Goal: Contribute content

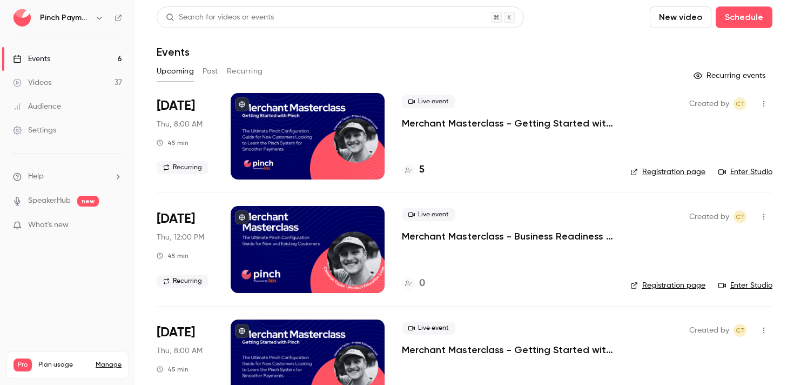
click at [52, 182] on li "Help" at bounding box center [67, 176] width 109 height 11
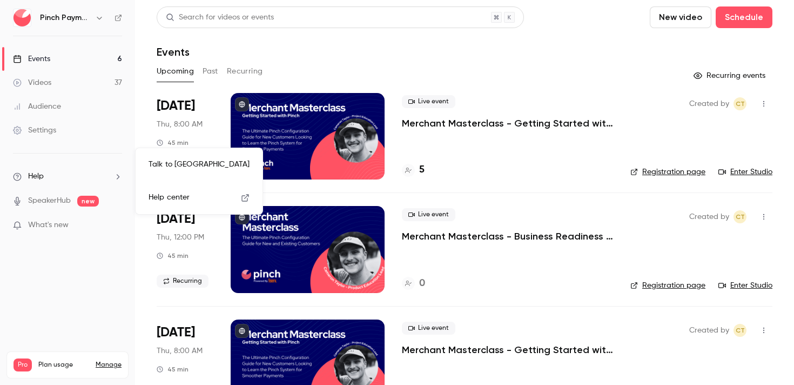
click at [164, 162] on link "Talk to [GEOGRAPHIC_DATA]" at bounding box center [199, 164] width 118 height 29
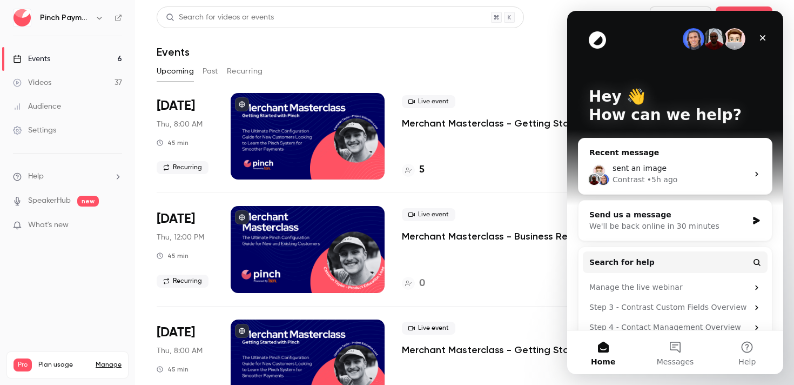
click at [705, 174] on div "Contrast • 5h ago" at bounding box center [681, 179] width 136 height 11
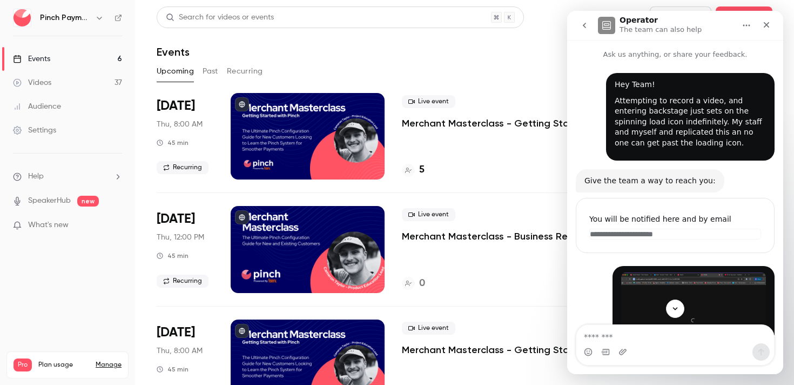
scroll to position [49, 0]
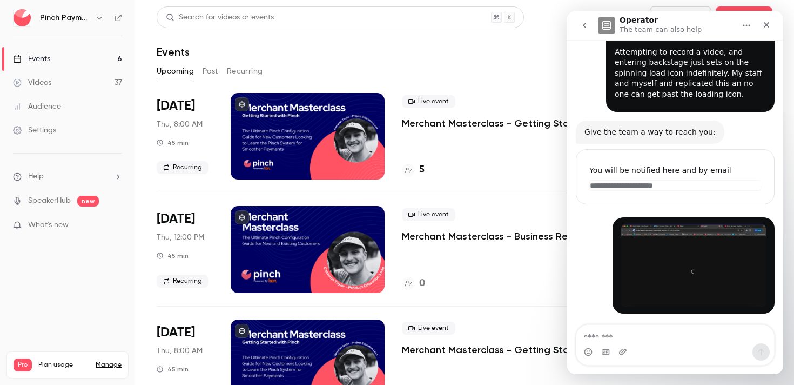
click at [583, 21] on icon "go back" at bounding box center [584, 25] width 9 height 9
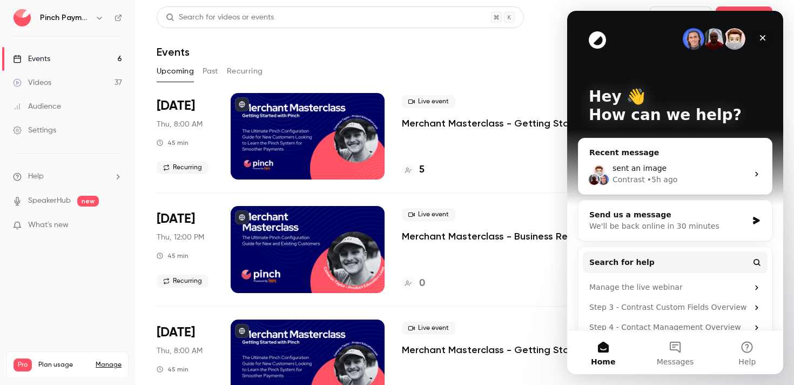
click at [762, 36] on icon "Close" at bounding box center [763, 37] width 9 height 9
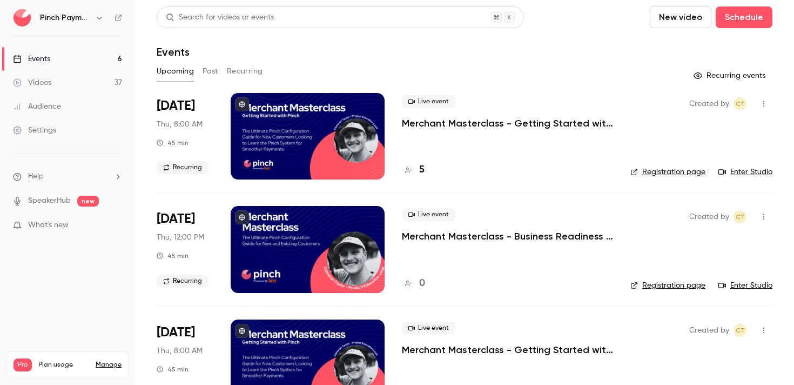
click at [388, 53] on div "Events" at bounding box center [465, 51] width 616 height 13
click at [680, 31] on header "Search for videos or events New video Schedule Events" at bounding box center [465, 32] width 616 height 52
click at [681, 23] on button "New video" at bounding box center [681, 17] width 62 height 22
click at [692, 46] on div "Record" at bounding box center [720, 47] width 82 height 11
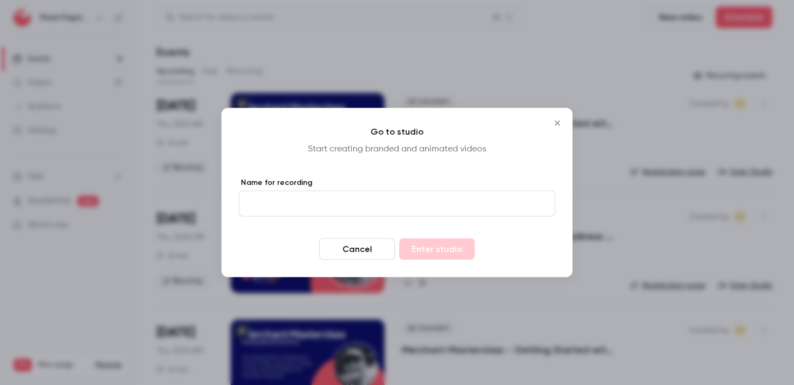
click at [302, 210] on input "Name for recording" at bounding box center [397, 204] width 317 height 26
type input "**********"
click at [440, 247] on button "Enter studio" at bounding box center [437, 249] width 76 height 22
